Goal: Navigation & Orientation: Understand site structure

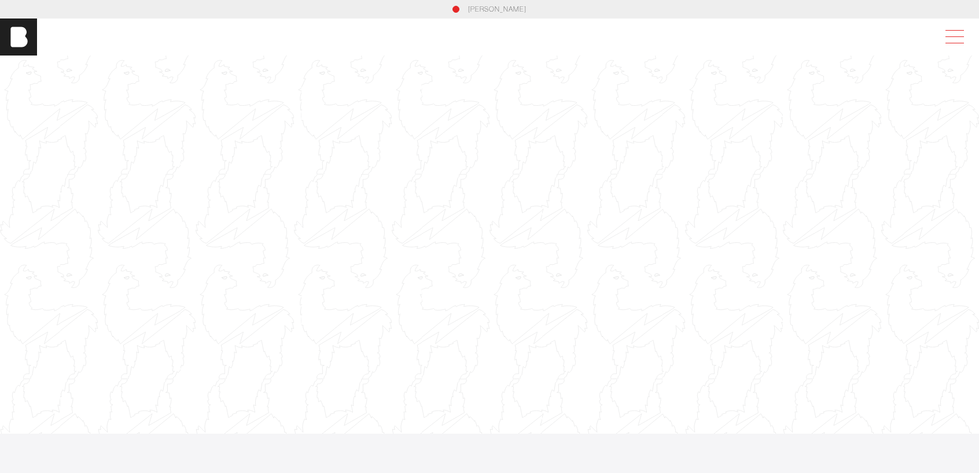
click at [958, 34] on span at bounding box center [952, 37] width 27 height 21
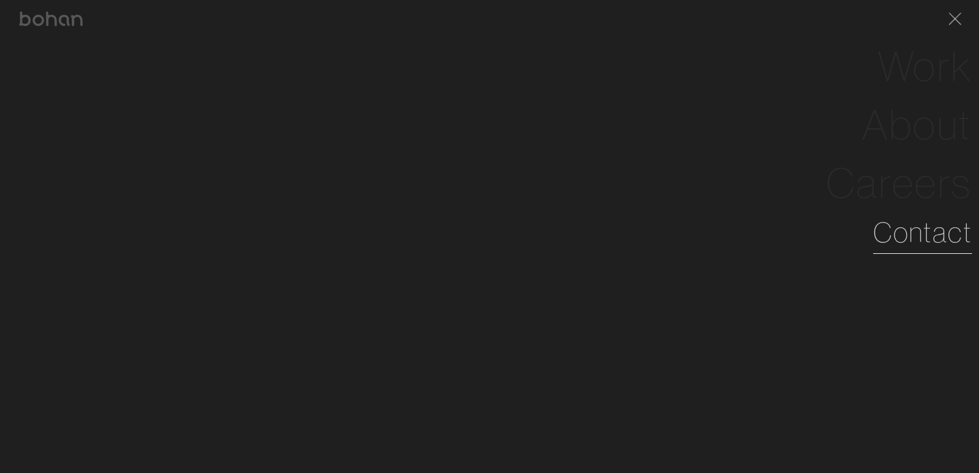
click at [928, 223] on link "Contact" at bounding box center [922, 233] width 99 height 42
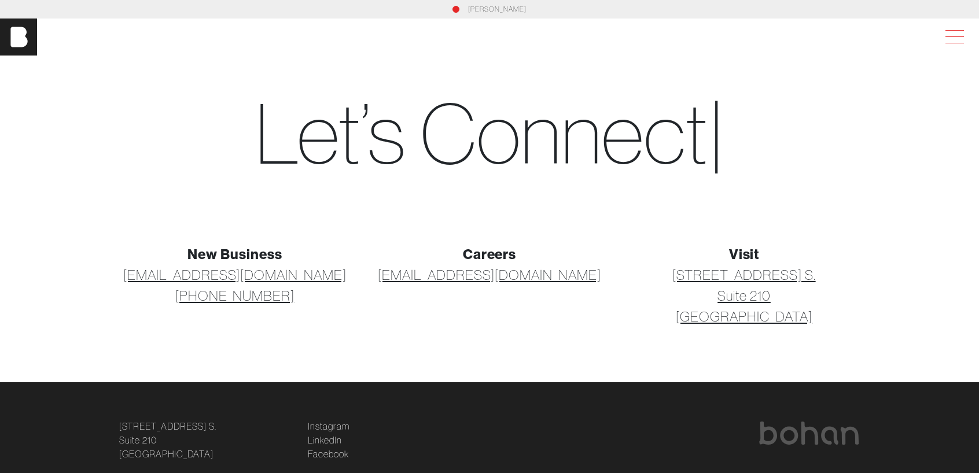
click at [964, 43] on span at bounding box center [954, 43] width 19 height 1
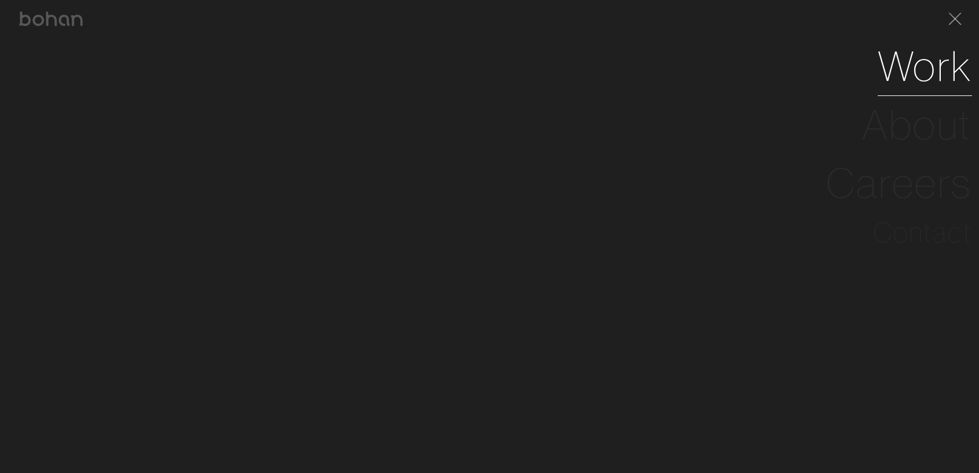
click at [916, 65] on link "Work" at bounding box center [924, 66] width 94 height 58
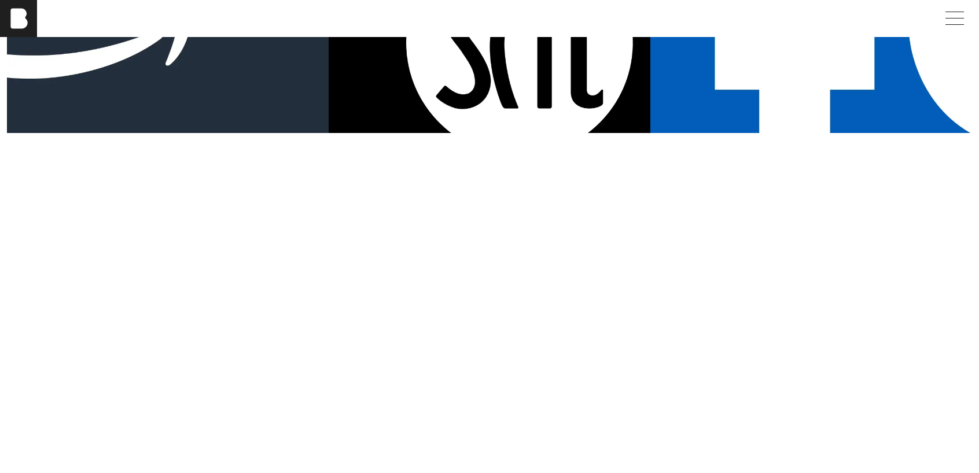
scroll to position [1016, 0]
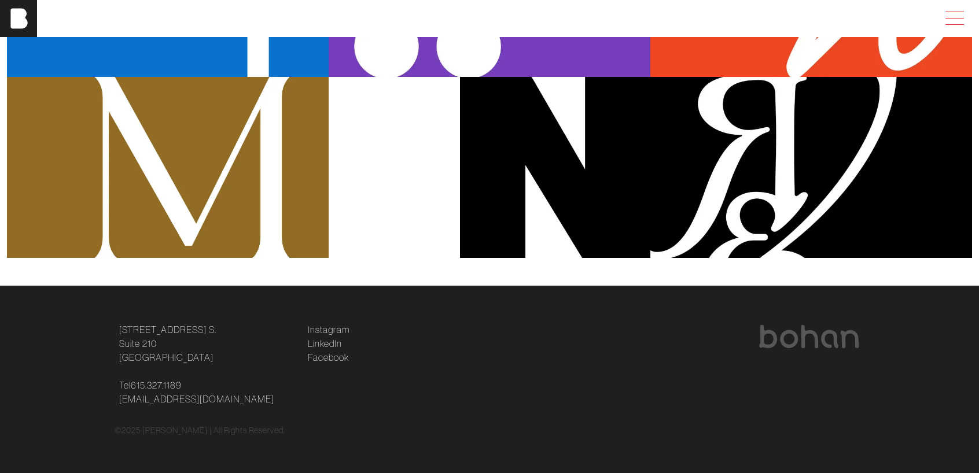
click at [959, 20] on span at bounding box center [952, 18] width 27 height 21
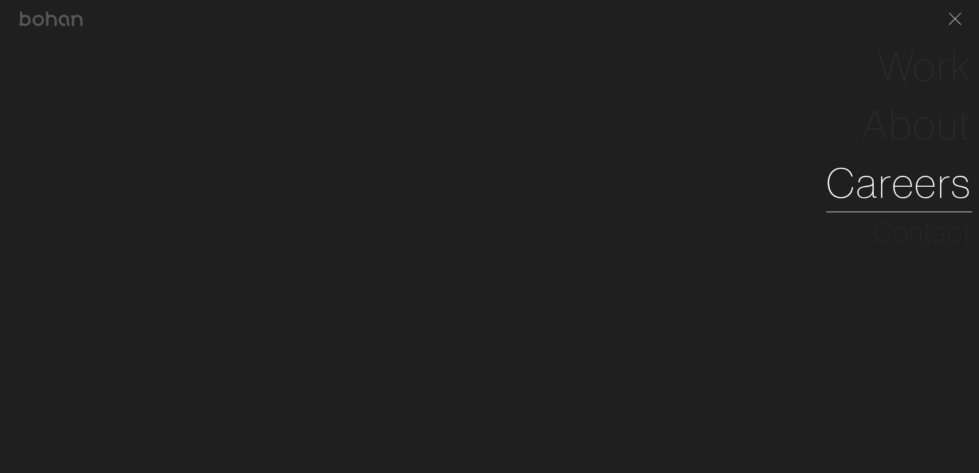
click at [908, 193] on link "Careers" at bounding box center [899, 183] width 146 height 58
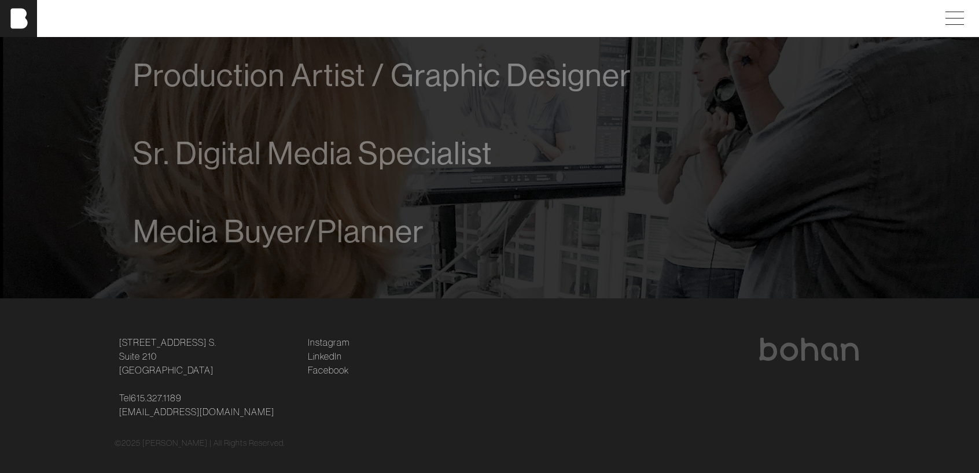
scroll to position [903, 0]
